Goal: Complete application form

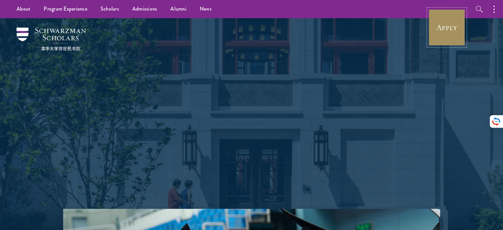
click at [449, 31] on link "Apply" at bounding box center [446, 27] width 37 height 37
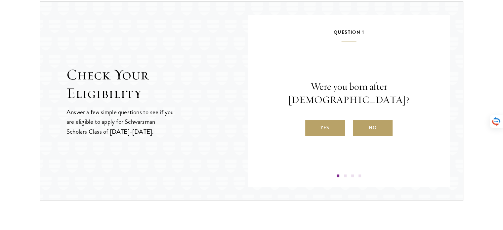
scroll to position [671, 0]
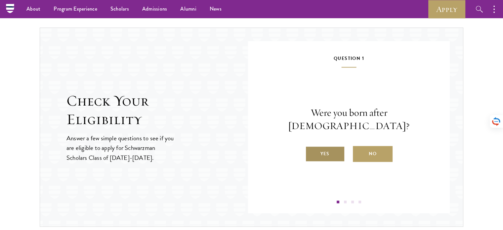
click at [327, 146] on label "Yes" at bounding box center [325, 154] width 40 height 16
click at [311, 146] on input "Yes" at bounding box center [308, 149] width 6 height 6
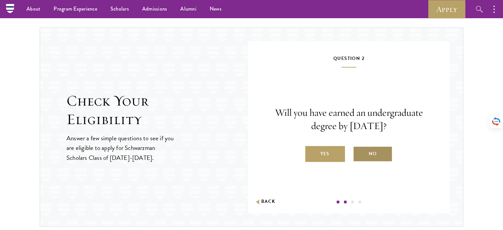
click at [374, 150] on label "No" at bounding box center [373, 154] width 40 height 16
click at [359, 150] on input "No" at bounding box center [356, 149] width 6 height 6
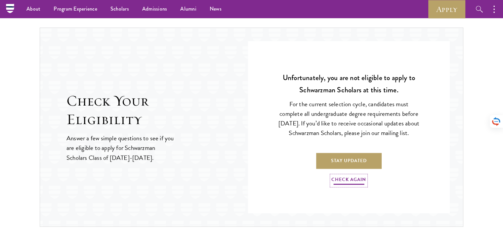
click at [353, 183] on link "Check Again" at bounding box center [348, 180] width 35 height 10
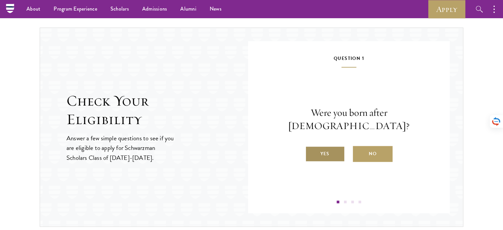
click at [318, 148] on label "Yes" at bounding box center [325, 154] width 40 height 16
click at [311, 148] on input "Yes" at bounding box center [308, 149] width 6 height 6
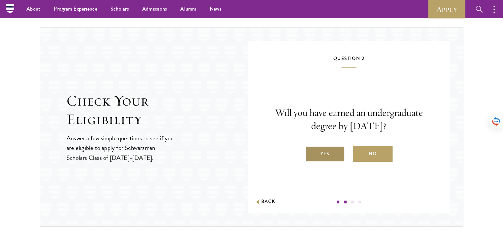
click at [313, 159] on label "Yes" at bounding box center [325, 154] width 40 height 16
click at [311, 152] on input "Yes" at bounding box center [308, 149] width 6 height 6
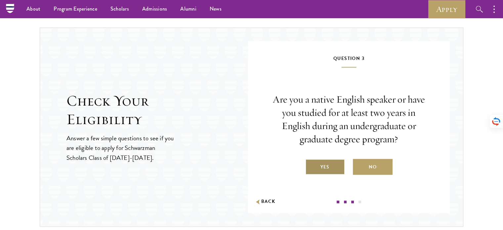
click at [340, 168] on label "Yes" at bounding box center [325, 167] width 40 height 16
click at [311, 166] on input "Yes" at bounding box center [308, 163] width 6 height 6
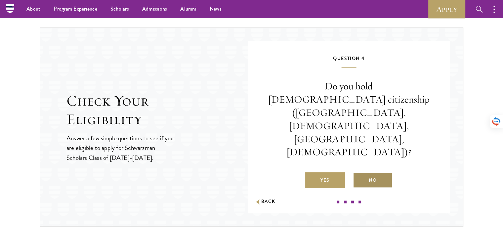
click at [376, 172] on label "No" at bounding box center [373, 180] width 40 height 16
click at [359, 173] on input "No" at bounding box center [356, 176] width 6 height 6
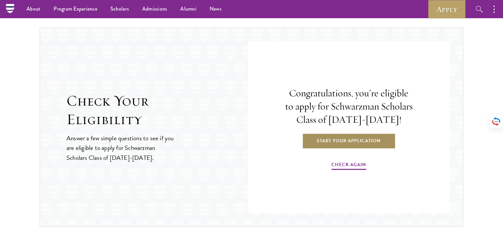
click at [358, 140] on link "Start Your Application" at bounding box center [349, 141] width 94 height 16
